Goal: Task Accomplishment & Management: Manage account settings

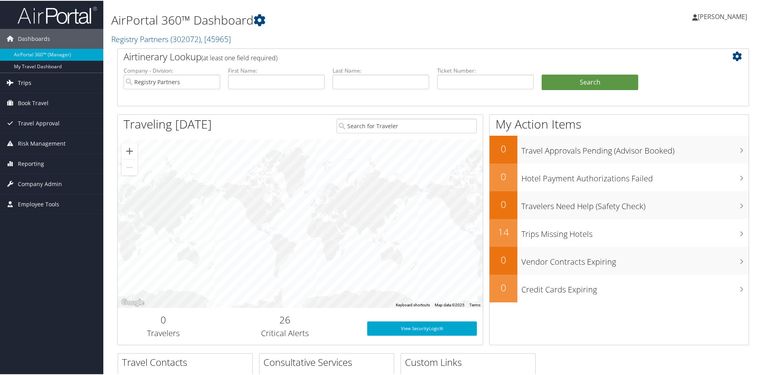
click at [27, 81] on span "Trips" at bounding box center [25, 82] width 14 height 20
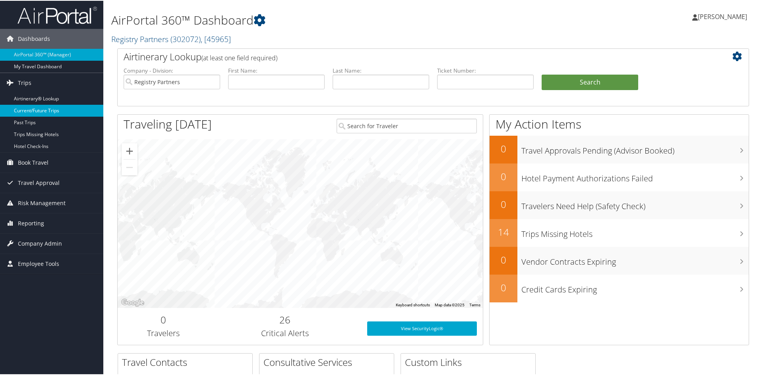
click at [40, 109] on link "Current/Future Trips" at bounding box center [51, 110] width 103 height 12
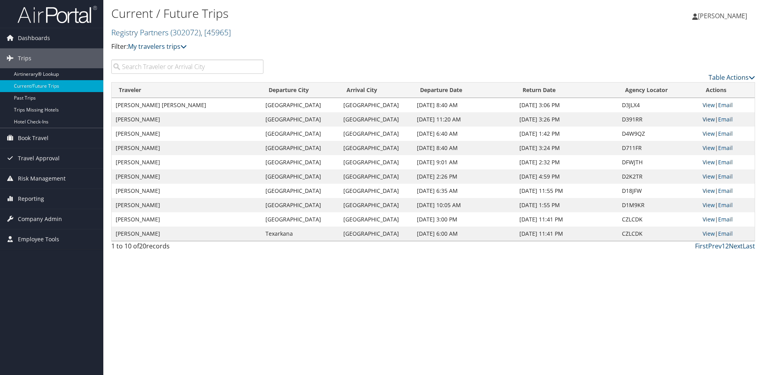
click at [703, 123] on link "View" at bounding box center [708, 120] width 12 height 8
click at [709, 123] on link "View" at bounding box center [708, 120] width 12 height 8
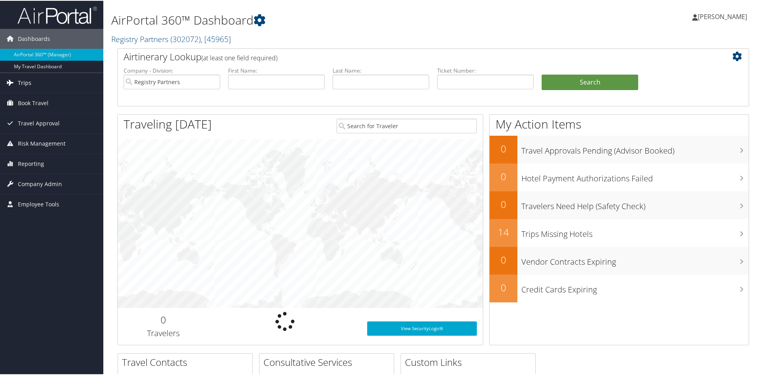
click at [23, 81] on span "Trips" at bounding box center [25, 82] width 14 height 20
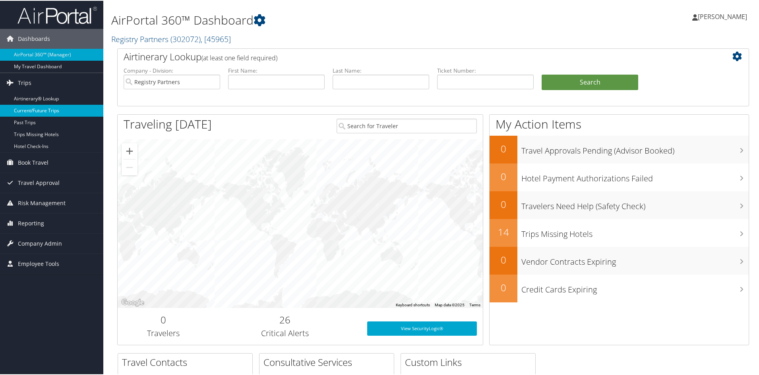
click at [48, 105] on link "Current/Future Trips" at bounding box center [51, 110] width 103 height 12
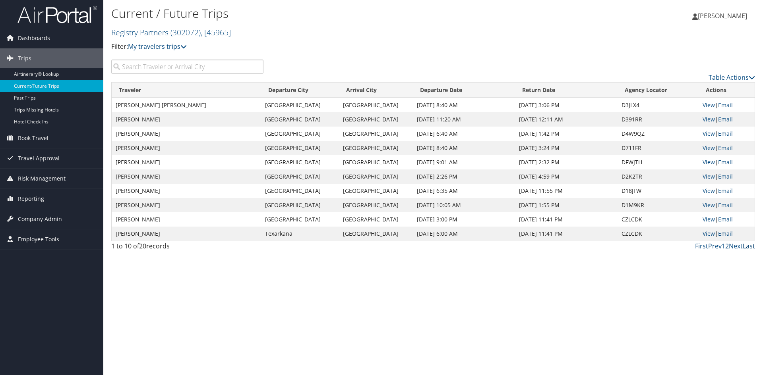
click at [744, 251] on link "Last" at bounding box center [748, 246] width 12 height 9
click at [707, 223] on link "View" at bounding box center [708, 220] width 12 height 8
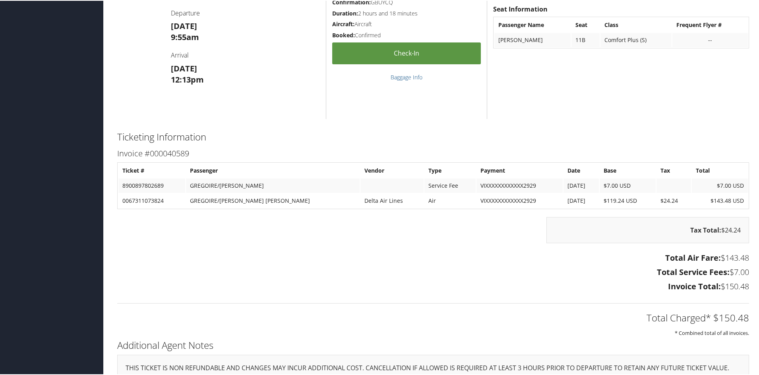
scroll to position [238, 0]
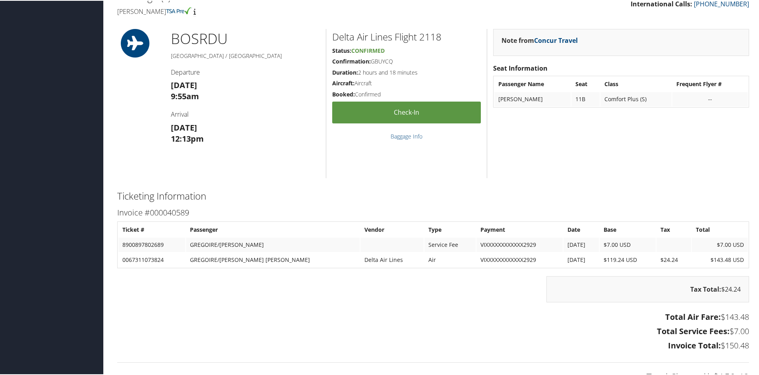
drag, startPoint x: 332, startPoint y: 58, endPoint x: 337, endPoint y: 58, distance: 4.8
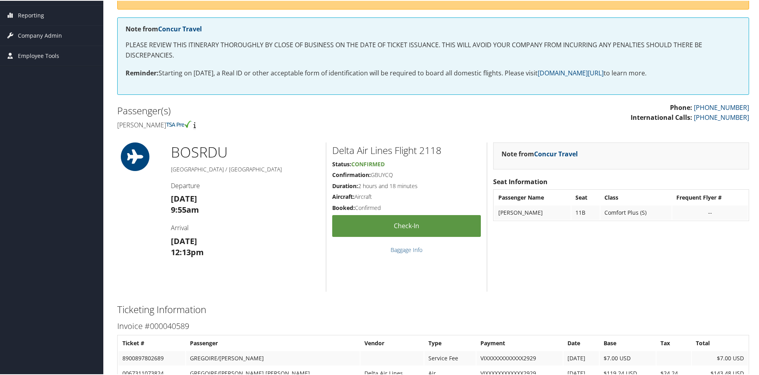
scroll to position [0, 0]
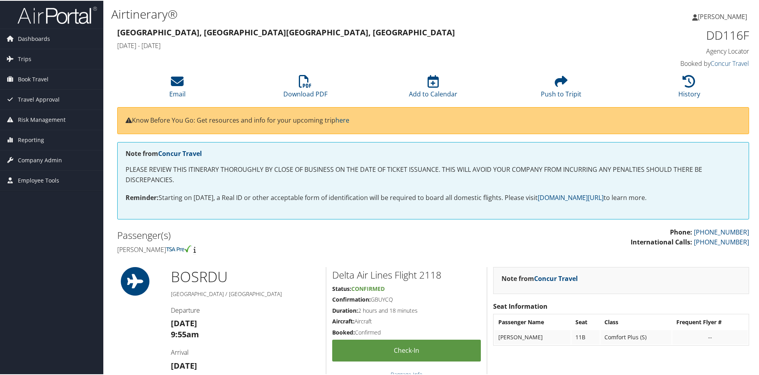
click at [715, 16] on span "[PERSON_NAME]" at bounding box center [721, 16] width 49 height 9
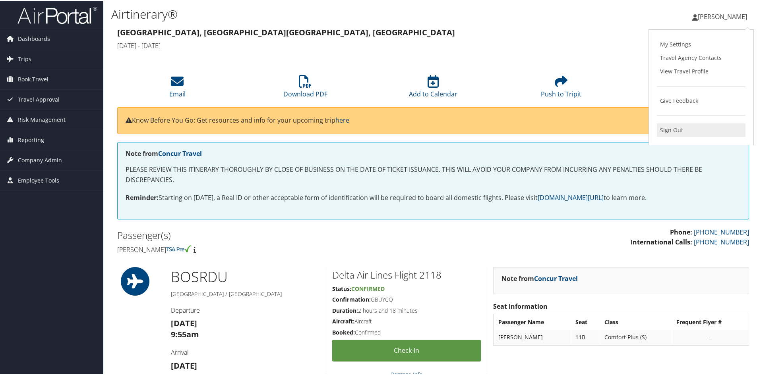
click at [670, 136] on link "Sign Out" at bounding box center [701, 130] width 89 height 14
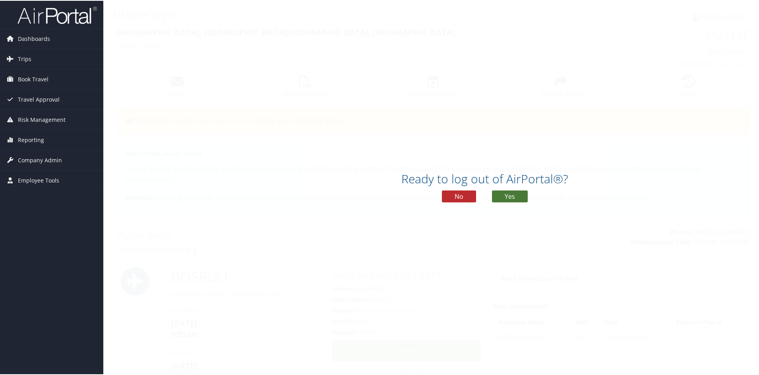
click at [518, 197] on button "Yes" at bounding box center [510, 196] width 36 height 12
